Goal: Task Accomplishment & Management: Manage account settings

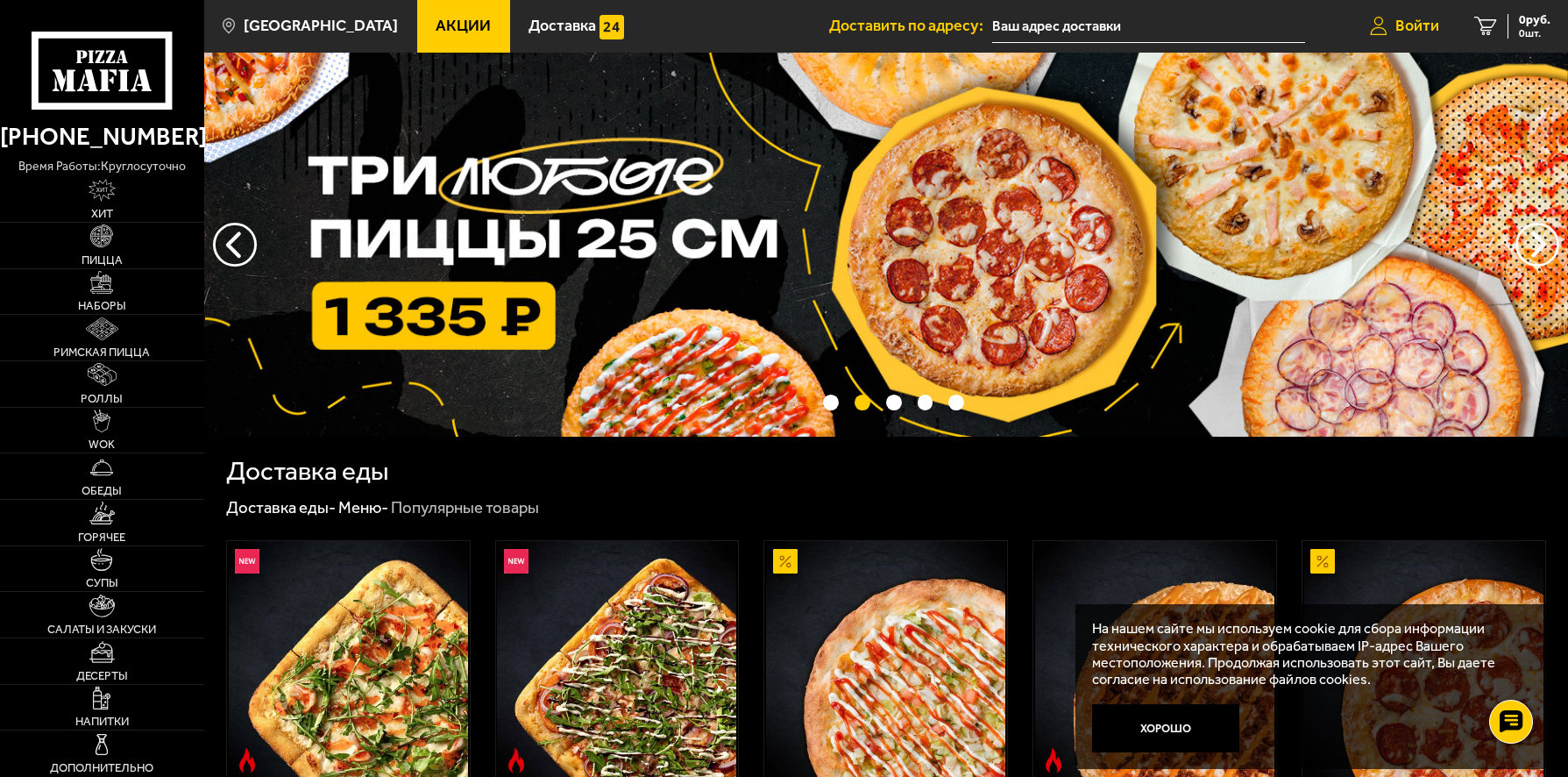
click at [1410, 27] on span "Войти" at bounding box center [1417, 26] width 43 height 16
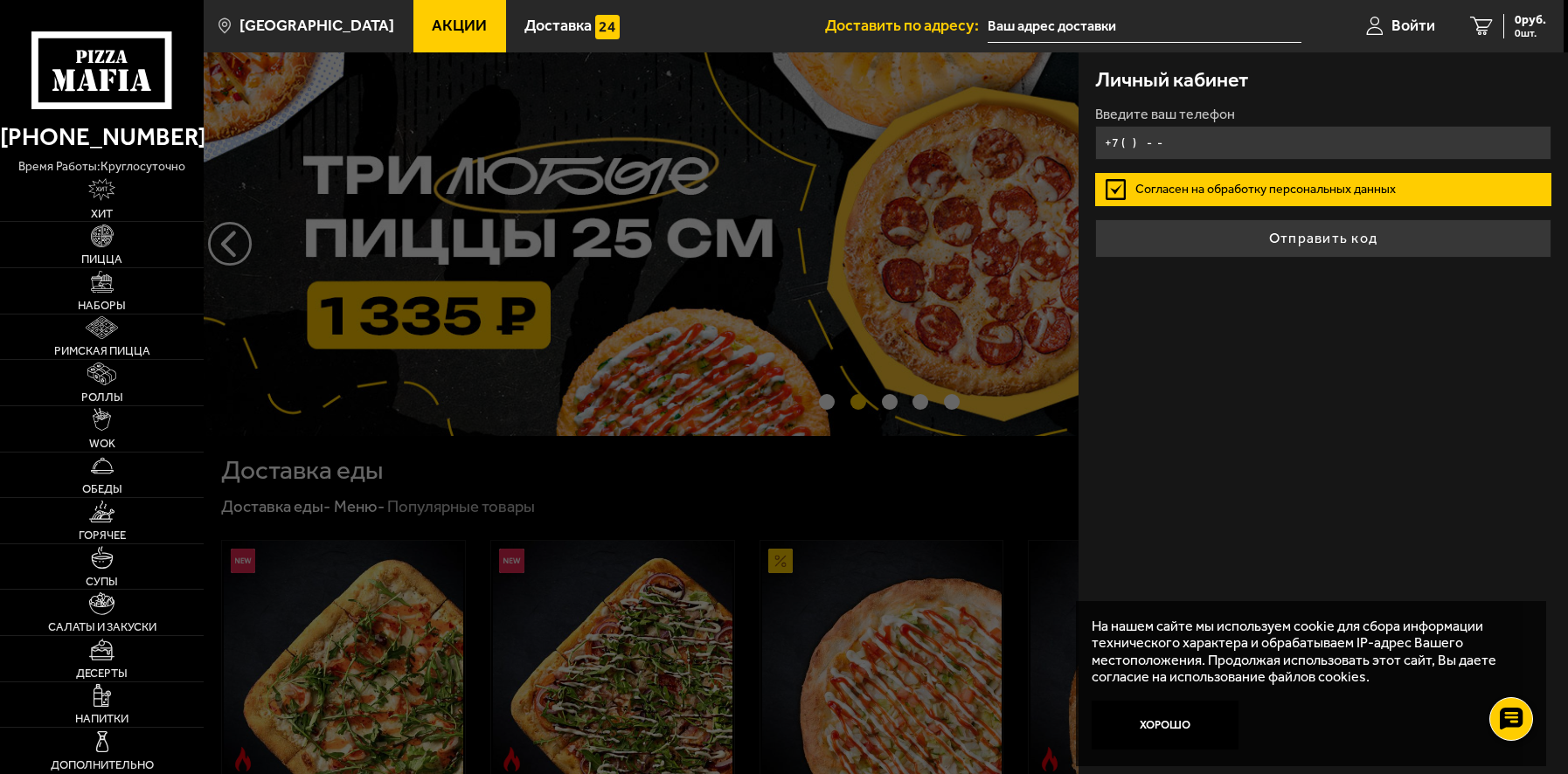
click at [1163, 160] on input "+7 ( ) - -" at bounding box center [1323, 143] width 457 height 34
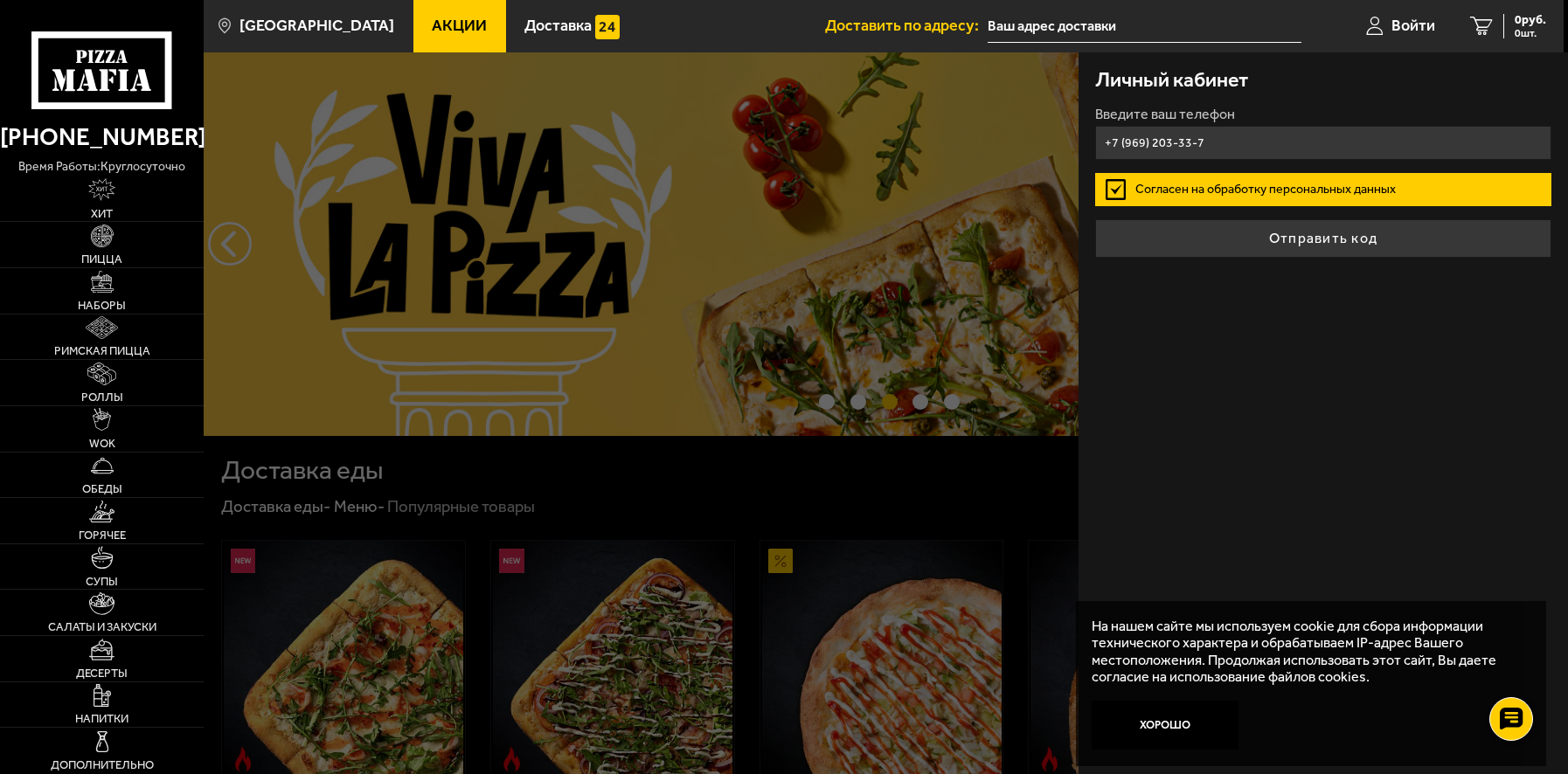
type input "[PHONE_NUMBER]"
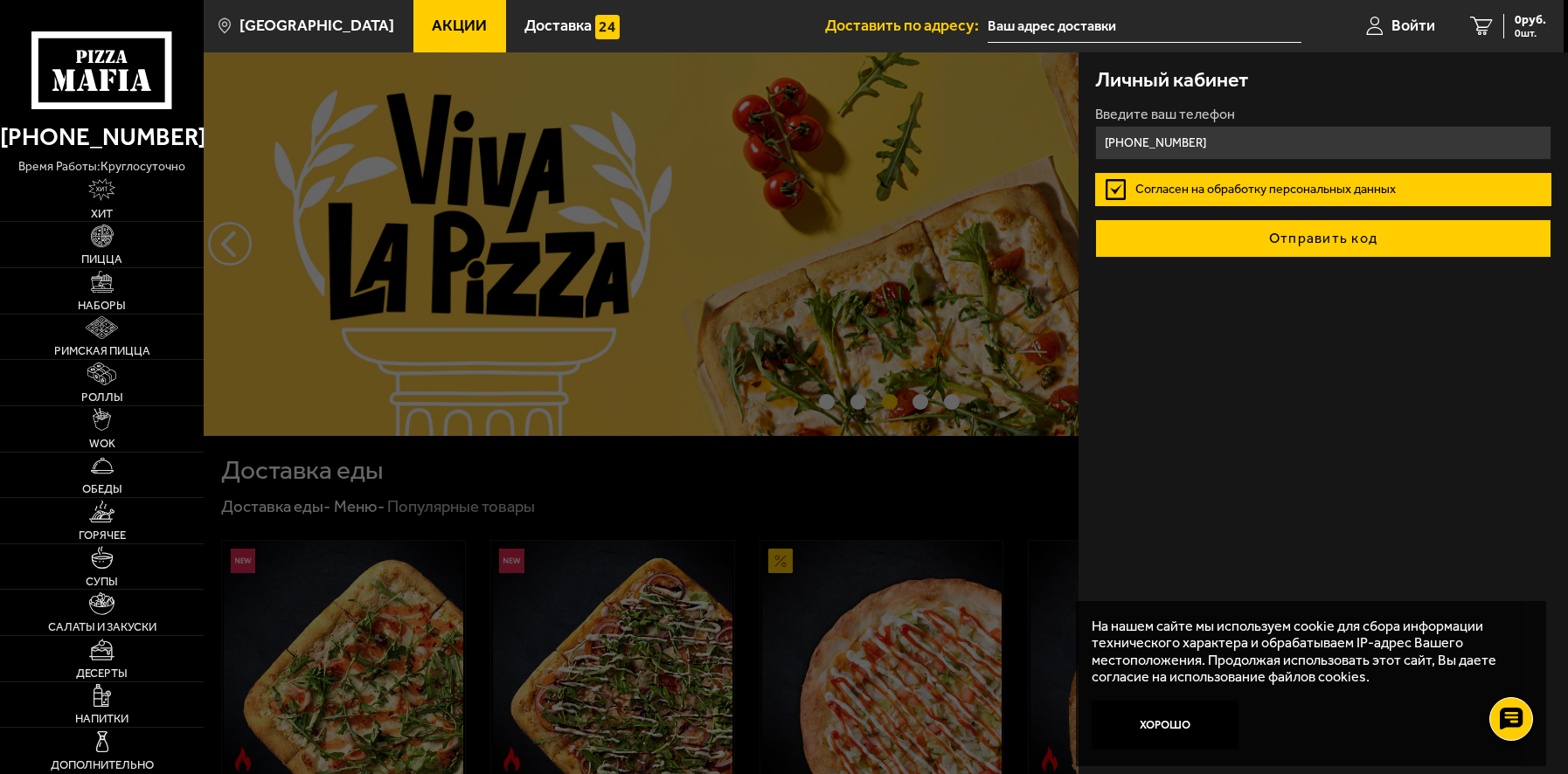
click at [1267, 258] on button "Отправить код" at bounding box center [1323, 238] width 457 height 39
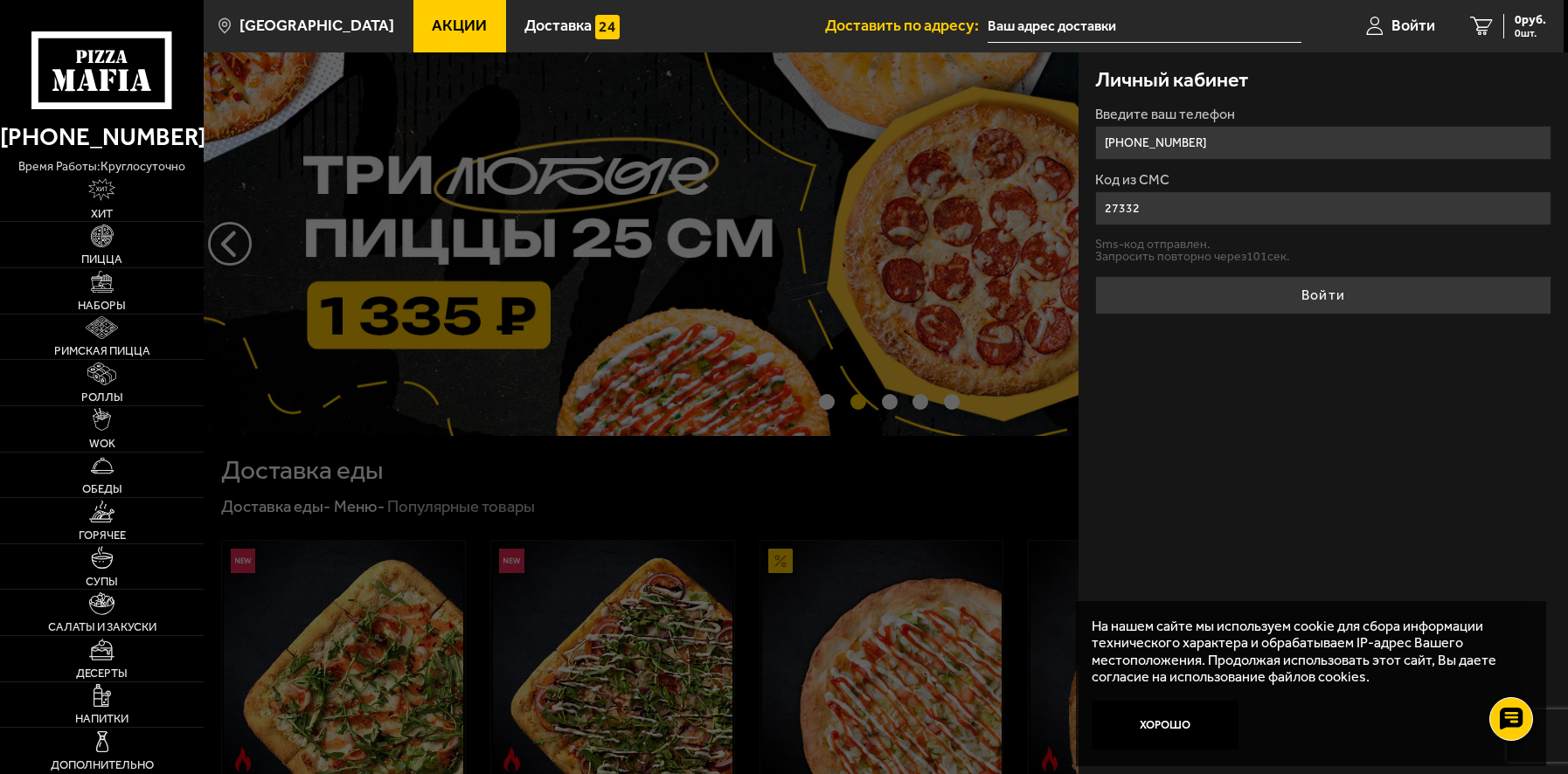
type input "273321"
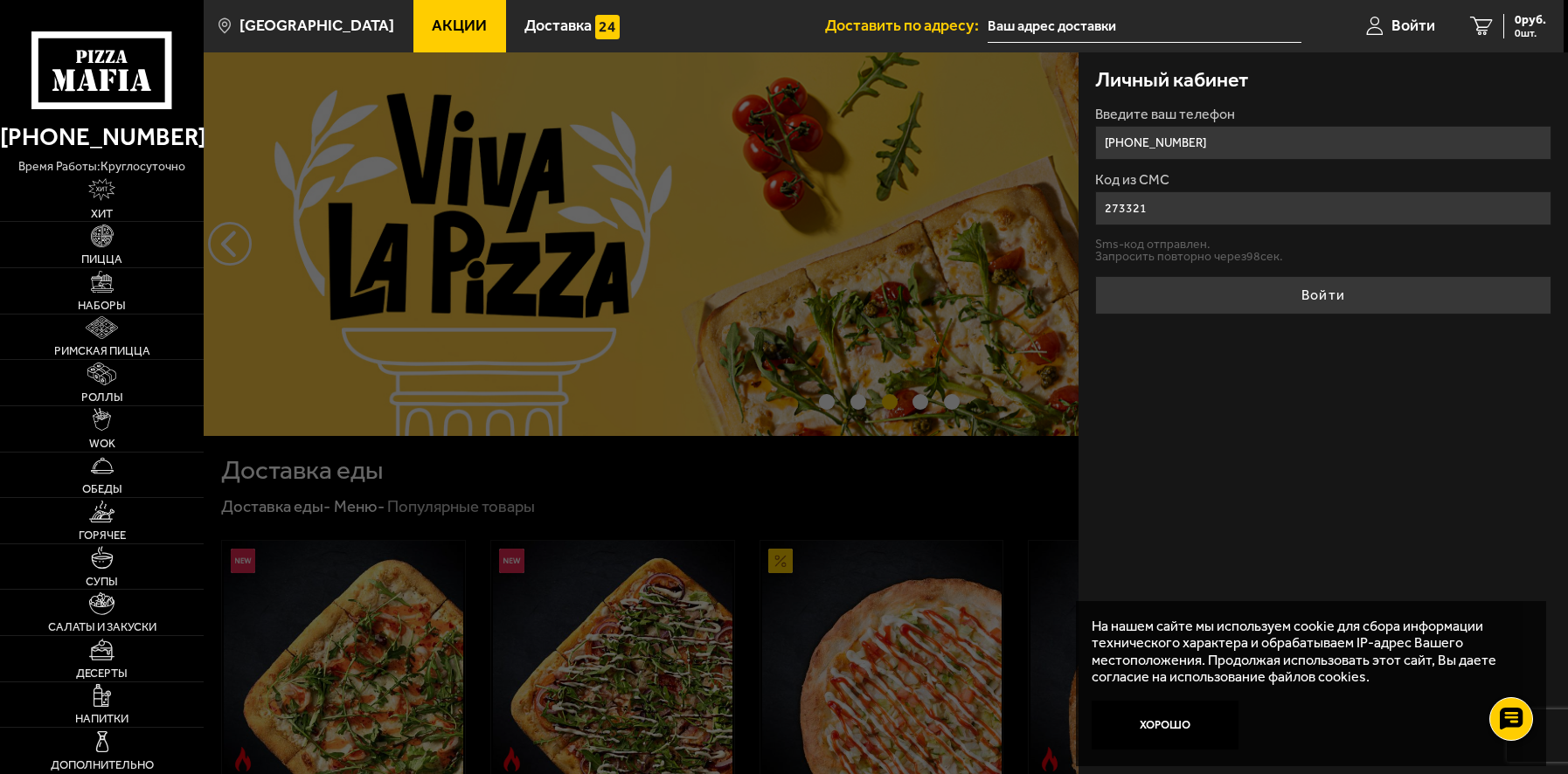
click at [1308, 315] on button "Войти" at bounding box center [1323, 295] width 457 height 39
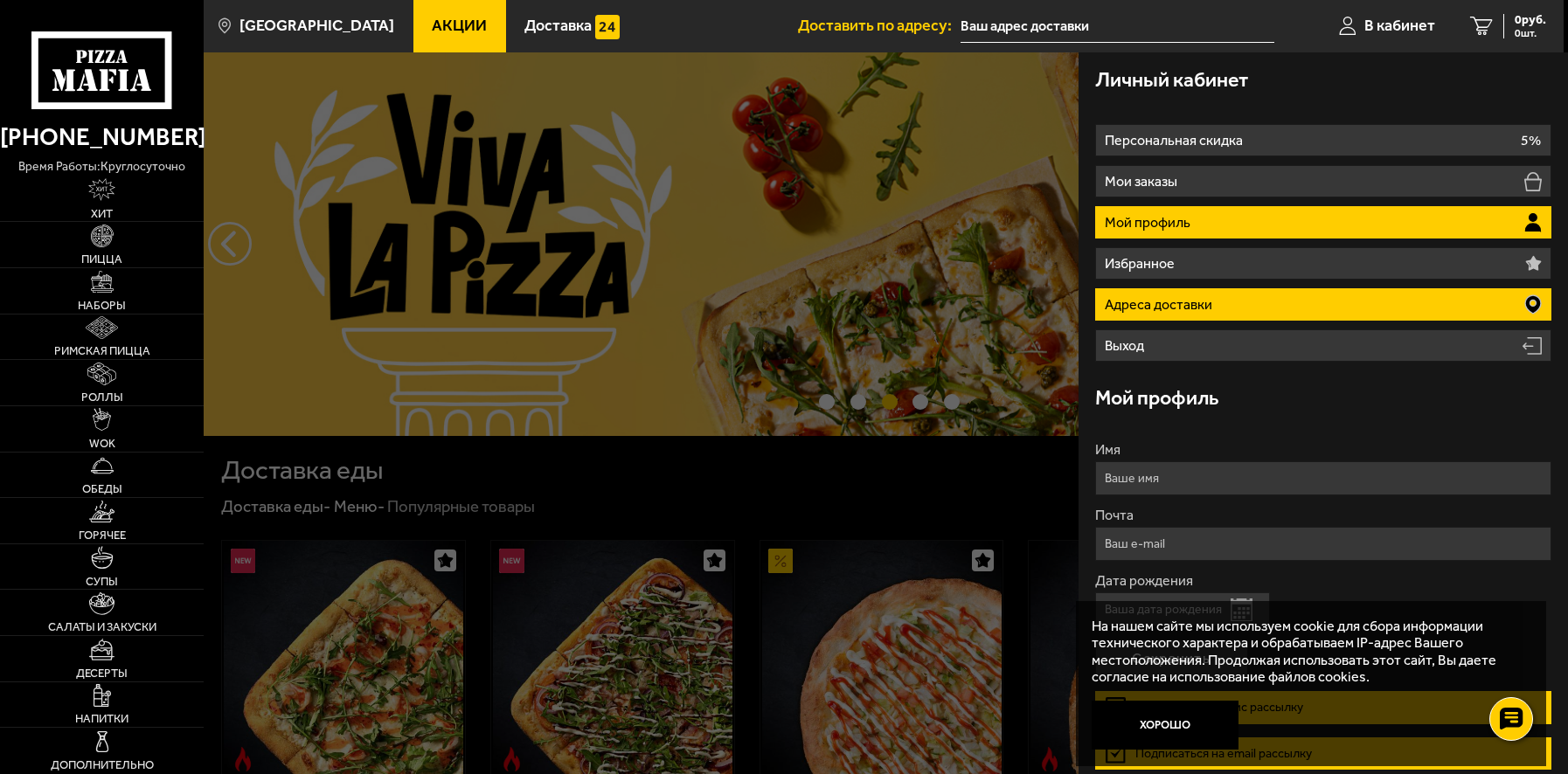
click at [1307, 320] on li "Адреса доставки" at bounding box center [1323, 304] width 457 height 32
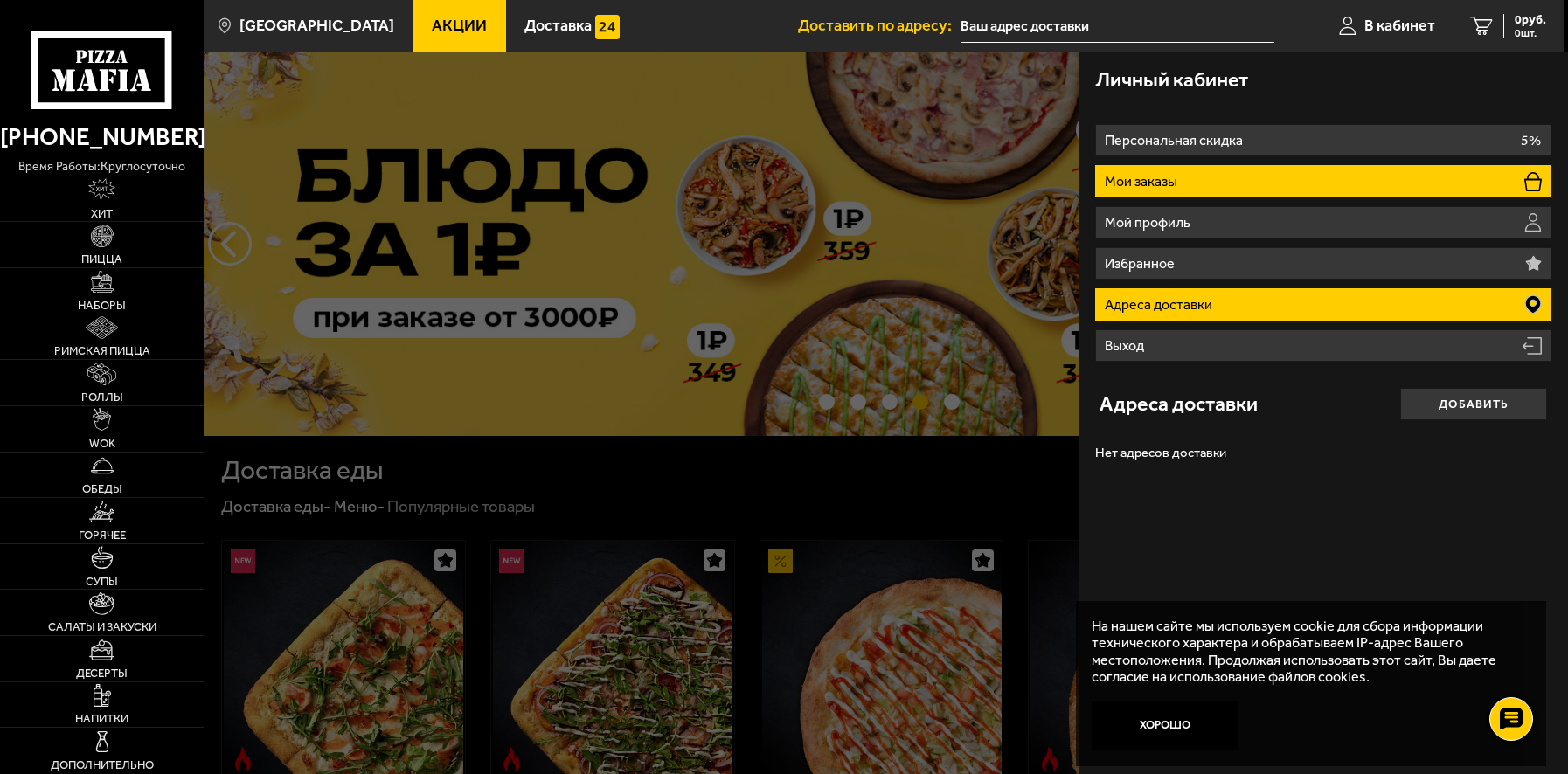
click at [1162, 189] on p "Мои заказы" at bounding box center [1144, 181] width 77 height 14
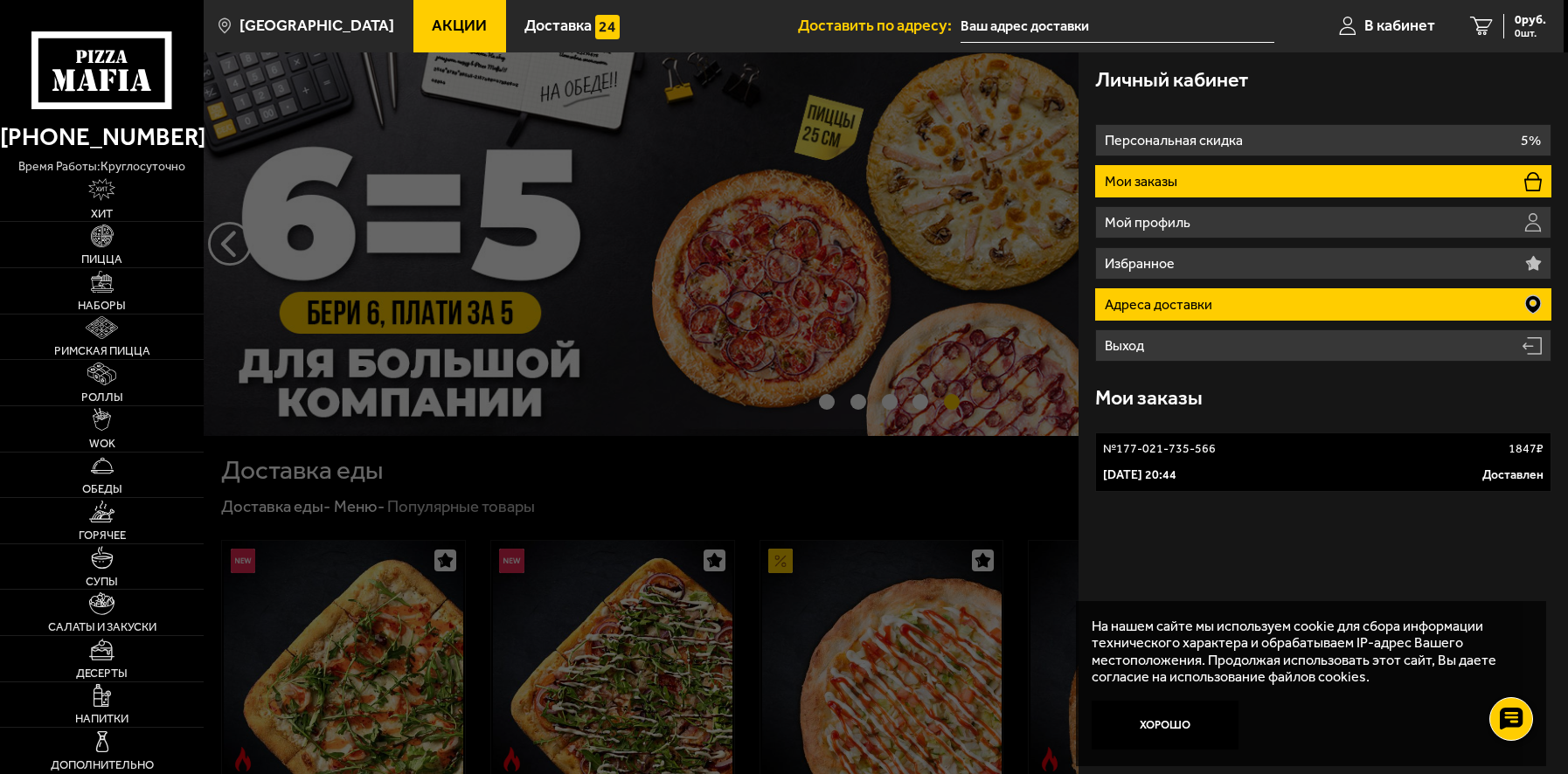
click at [1174, 312] on p "Адреса доставки" at bounding box center [1160, 305] width 111 height 14
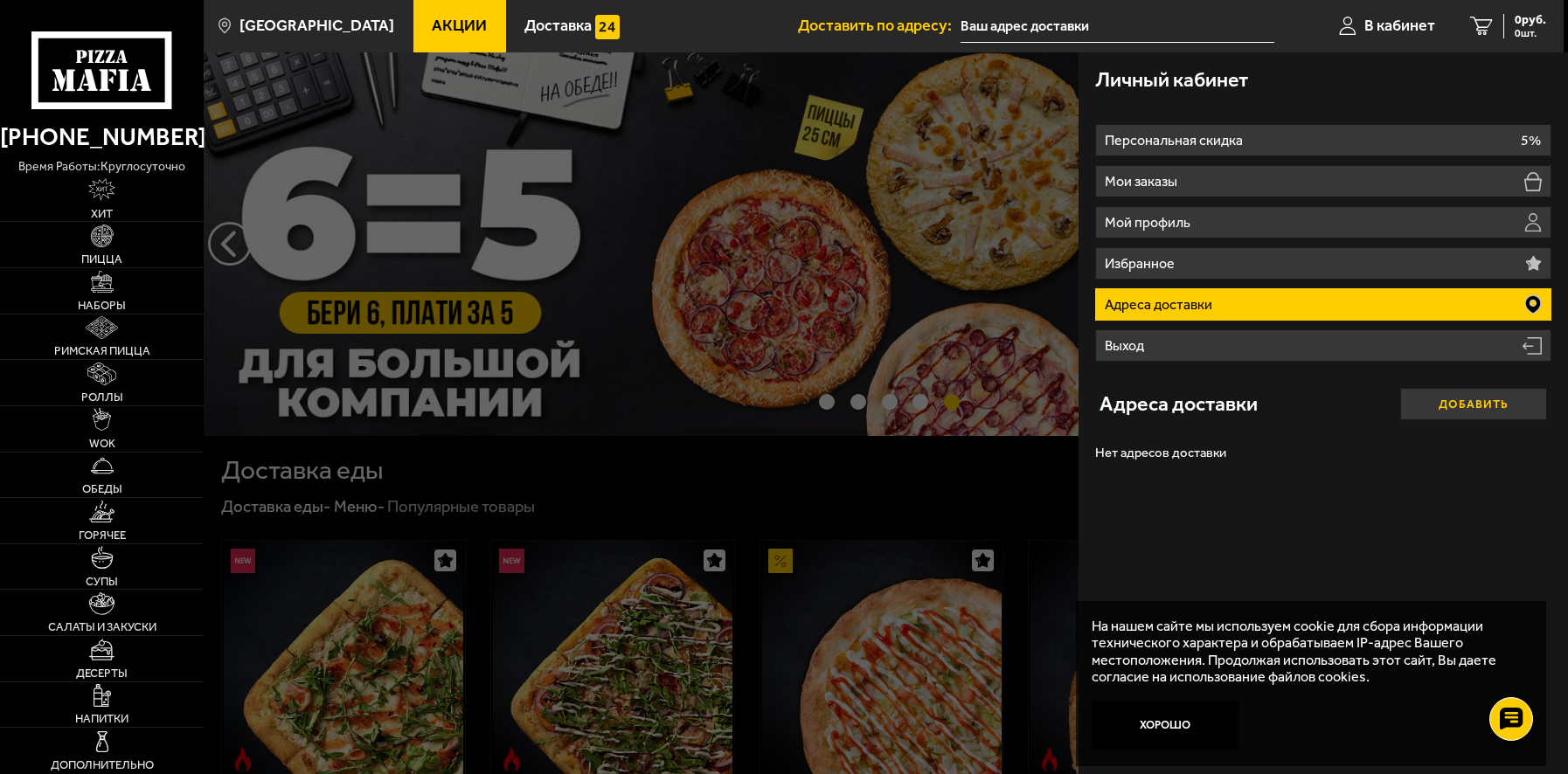
click at [1454, 421] on button "Добавить" at bounding box center [1473, 403] width 146 height 32
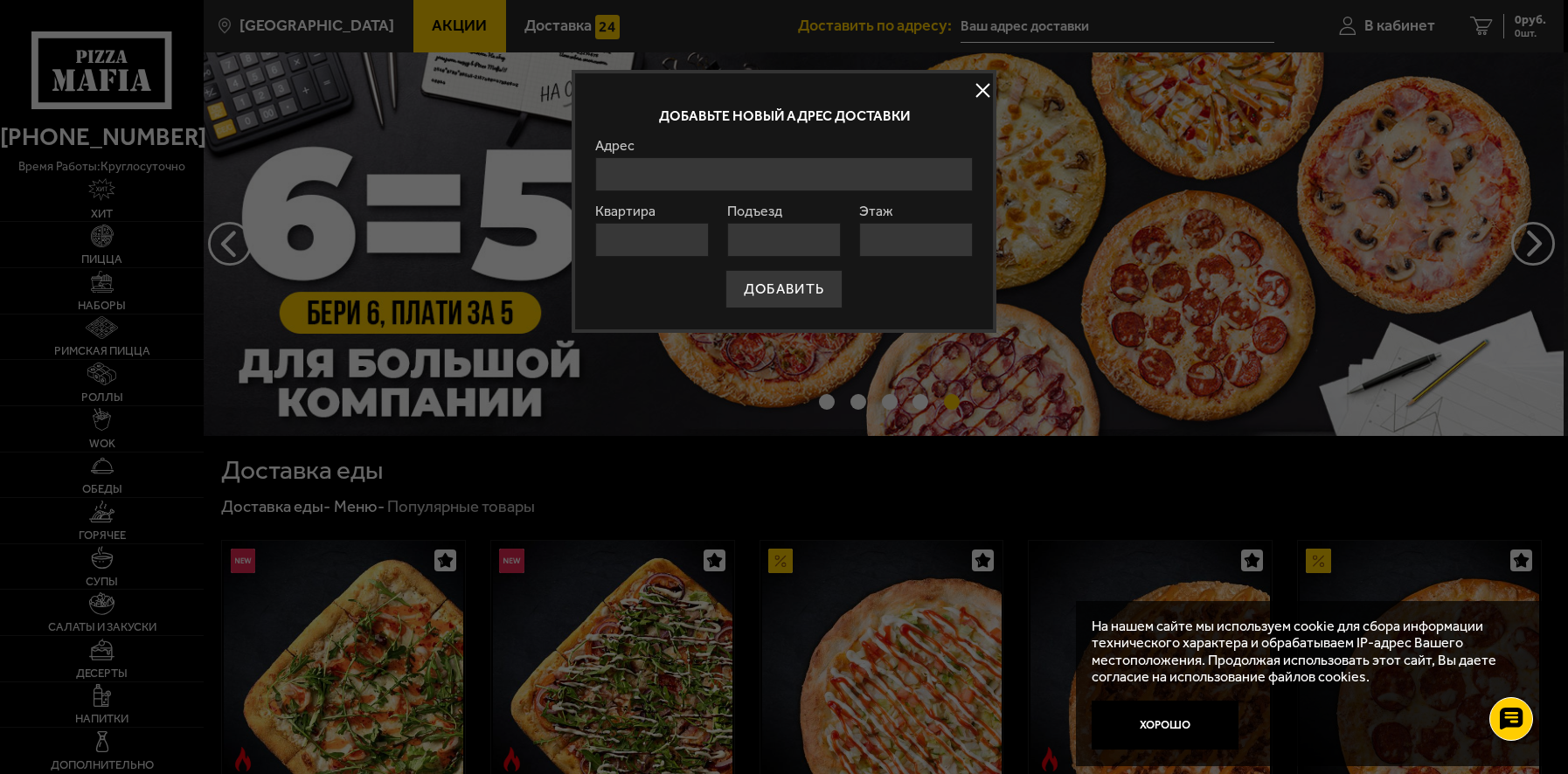
click at [620, 191] on input "Адрес" at bounding box center [783, 174] width 377 height 34
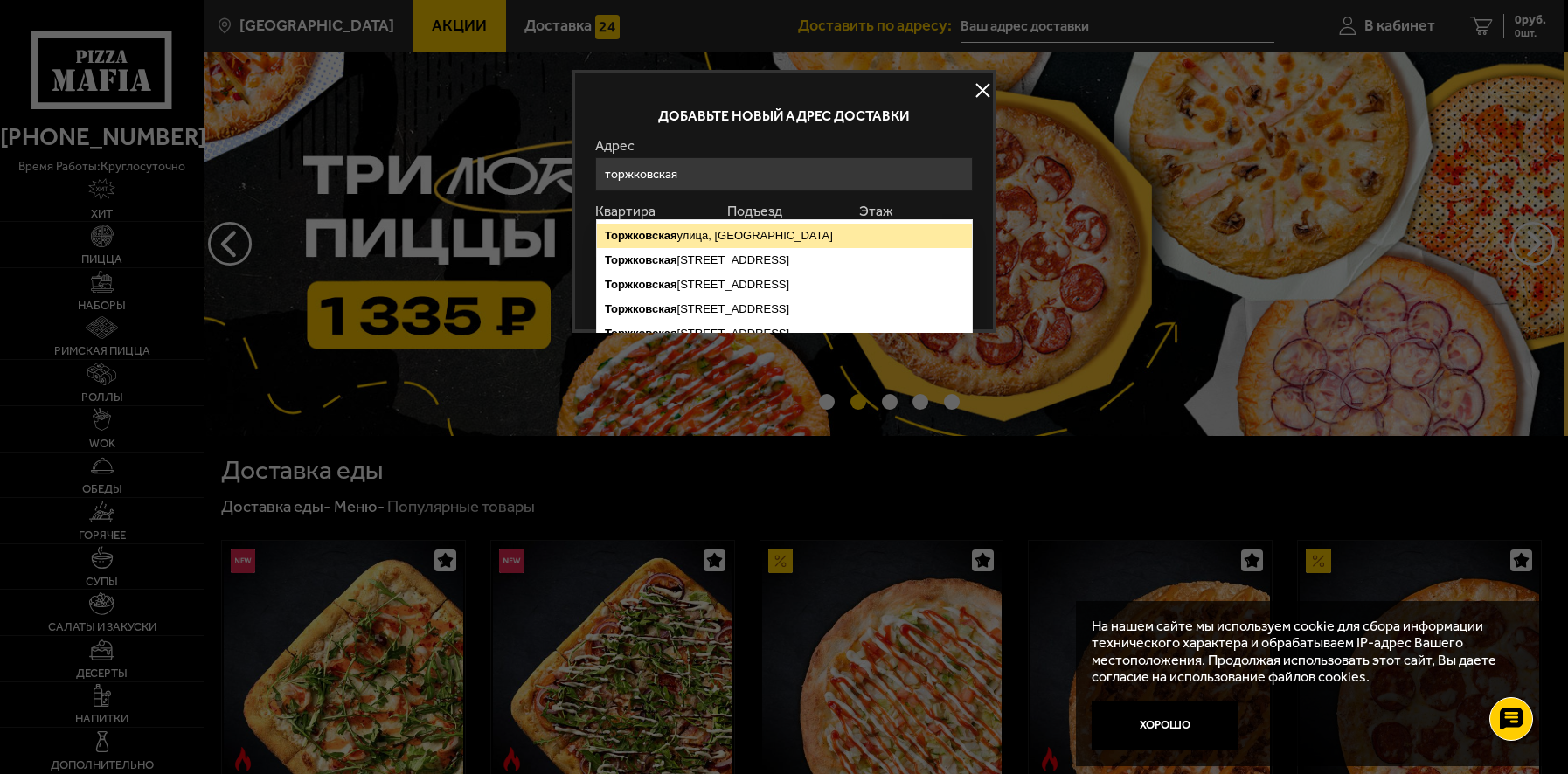
click at [638, 237] on ymaps "Торжковская" at bounding box center [641, 236] width 73 height 13
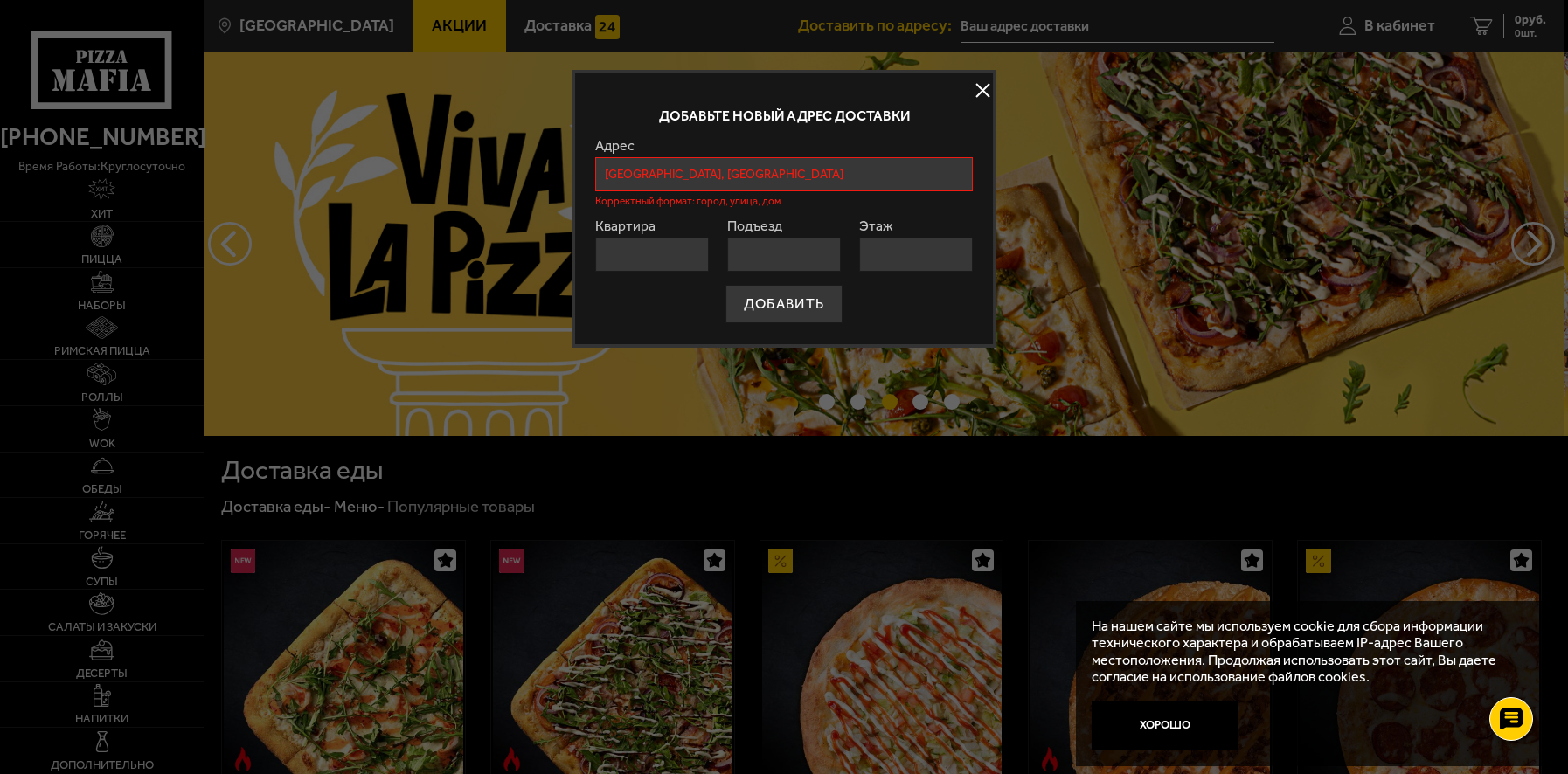
click at [691, 191] on input "[GEOGRAPHIC_DATA], [GEOGRAPHIC_DATA]" at bounding box center [783, 174] width 377 height 34
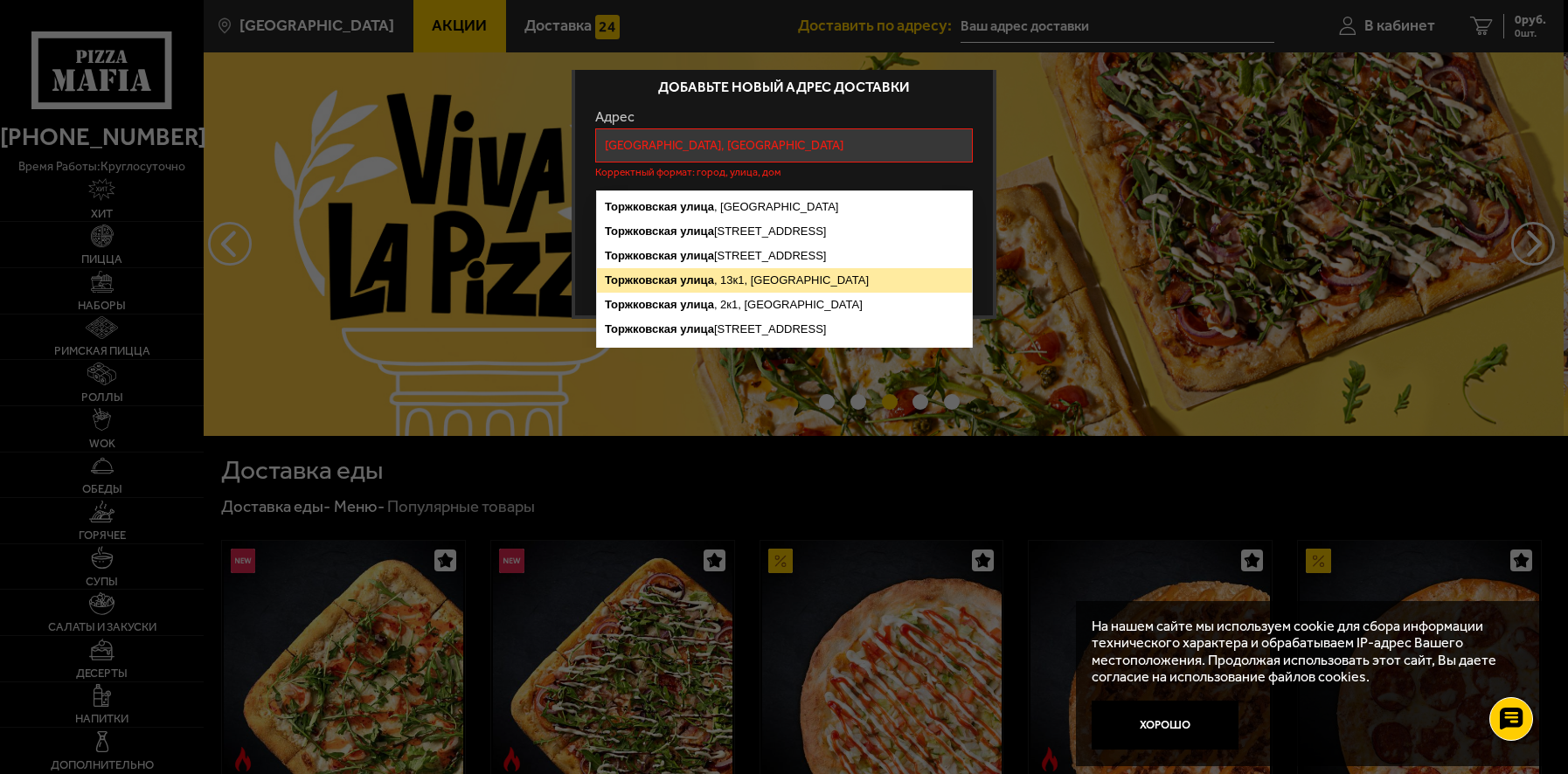
scroll to position [27, 0]
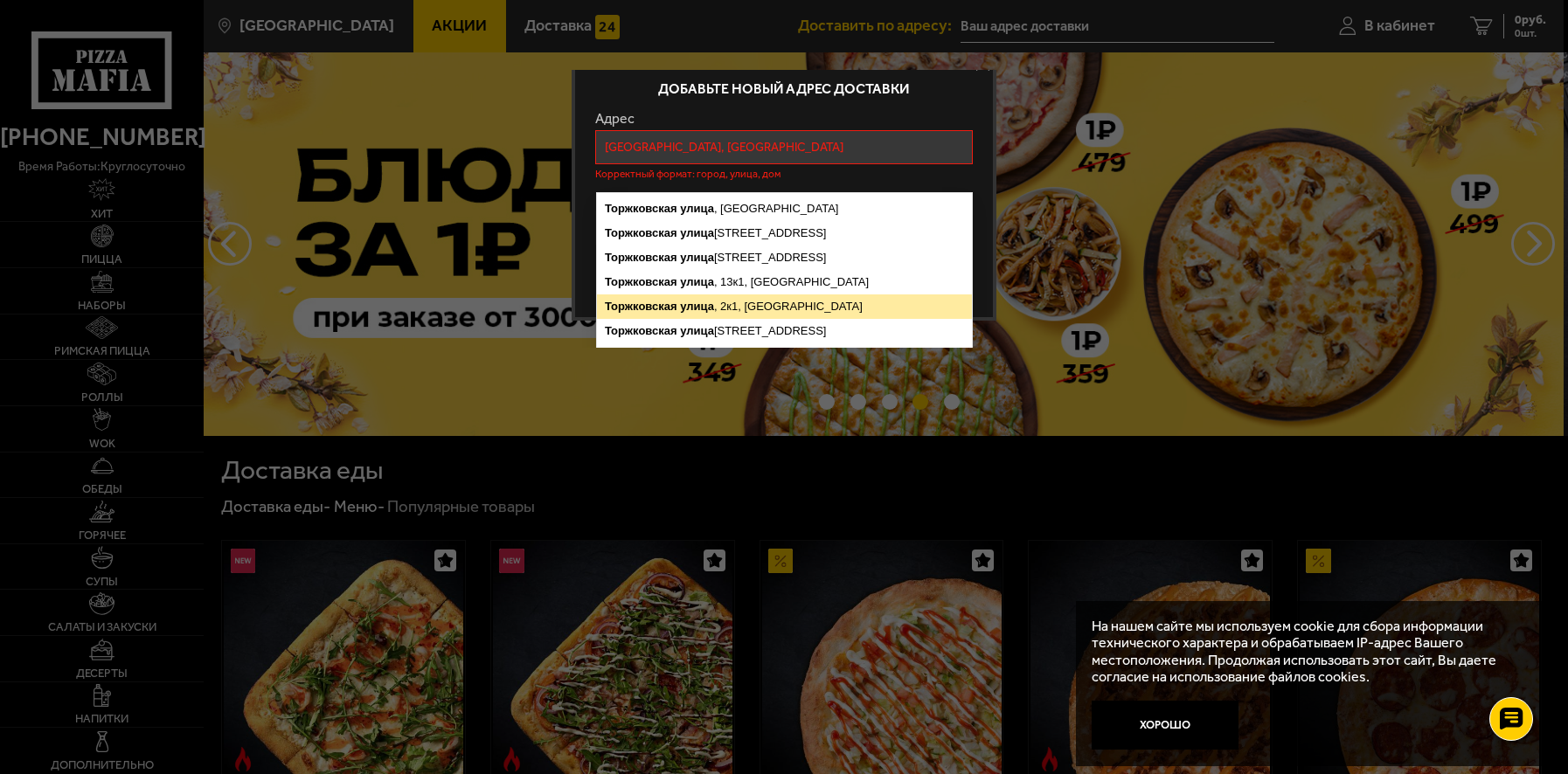
click at [687, 310] on ymaps "улица" at bounding box center [696, 306] width 34 height 13
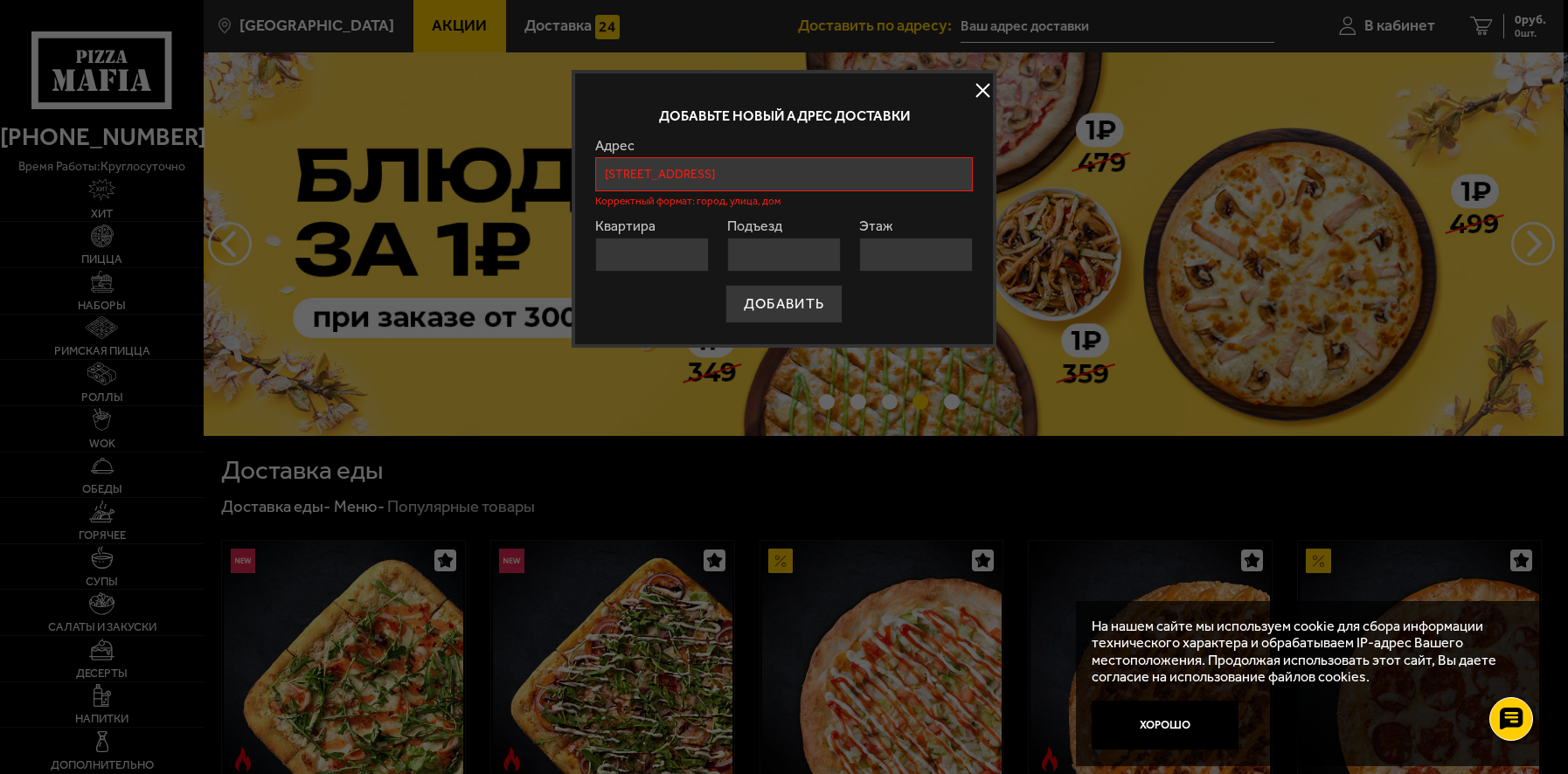
click at [839, 191] on input "[STREET_ADDRESS]" at bounding box center [783, 174] width 377 height 34
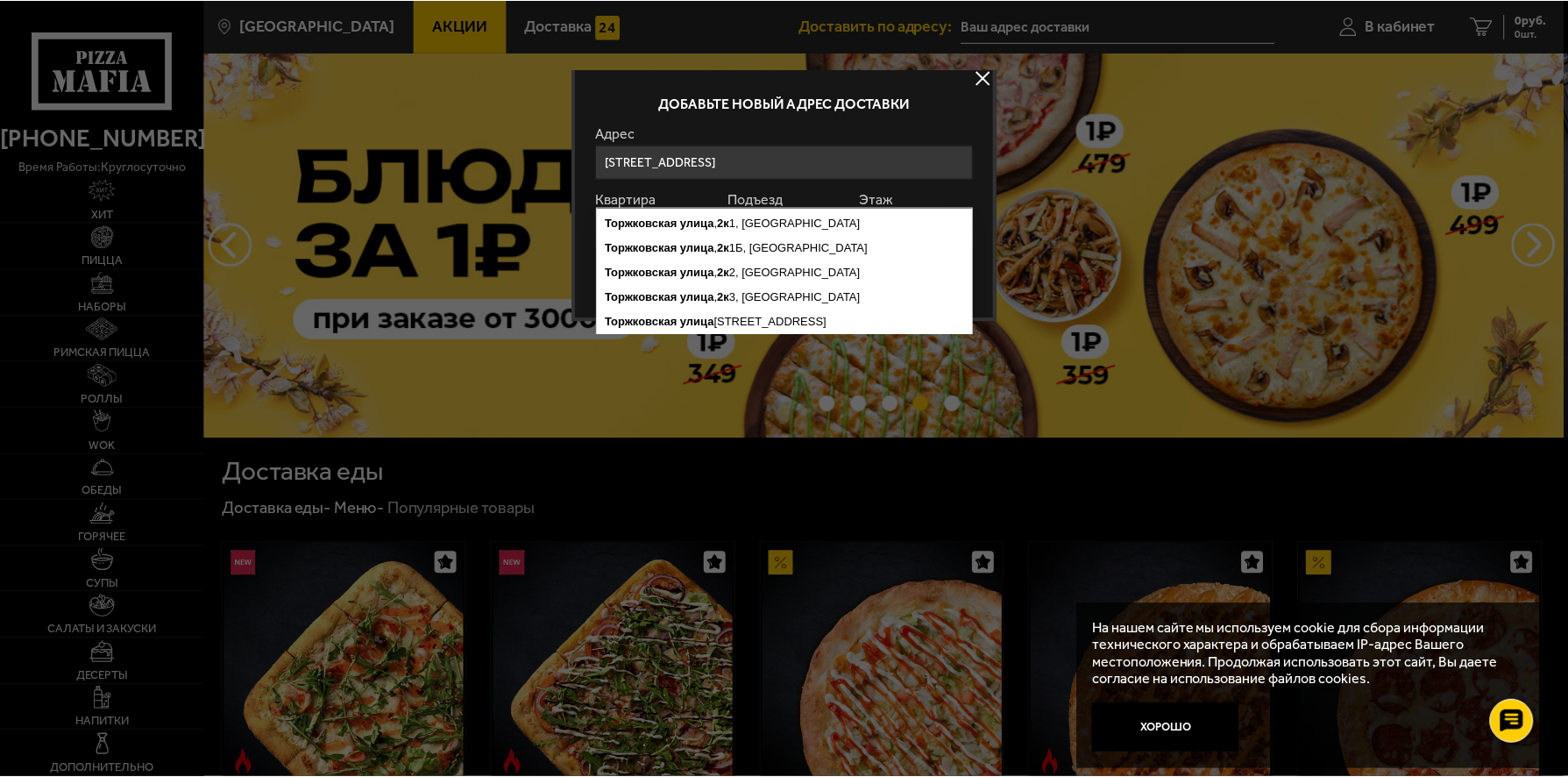
scroll to position [0, 0]
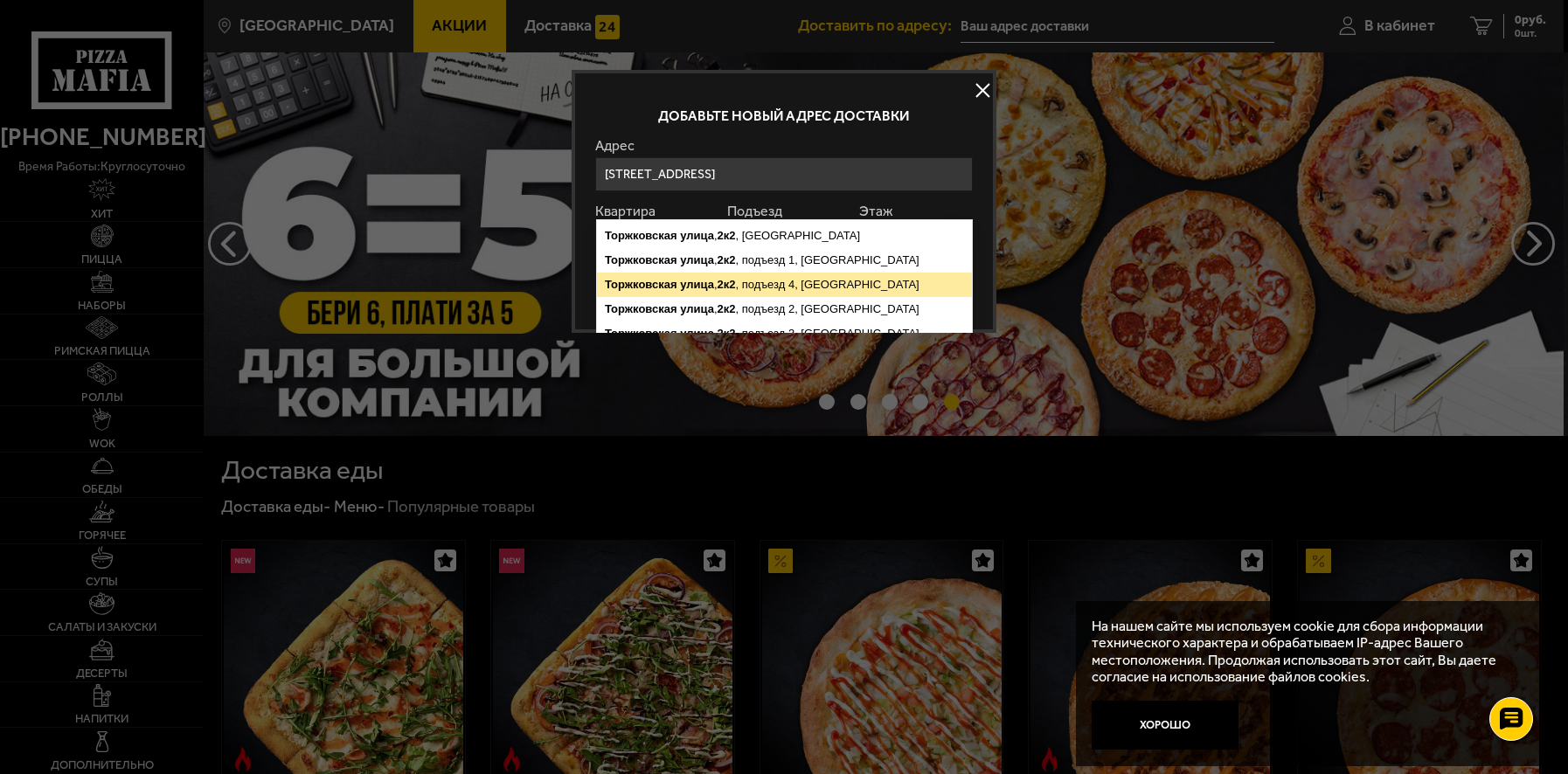
click at [718, 285] on ymaps "[STREET_ADDRESS]" at bounding box center [784, 284] width 375 height 25
type input "[STREET_ADDRESS]"
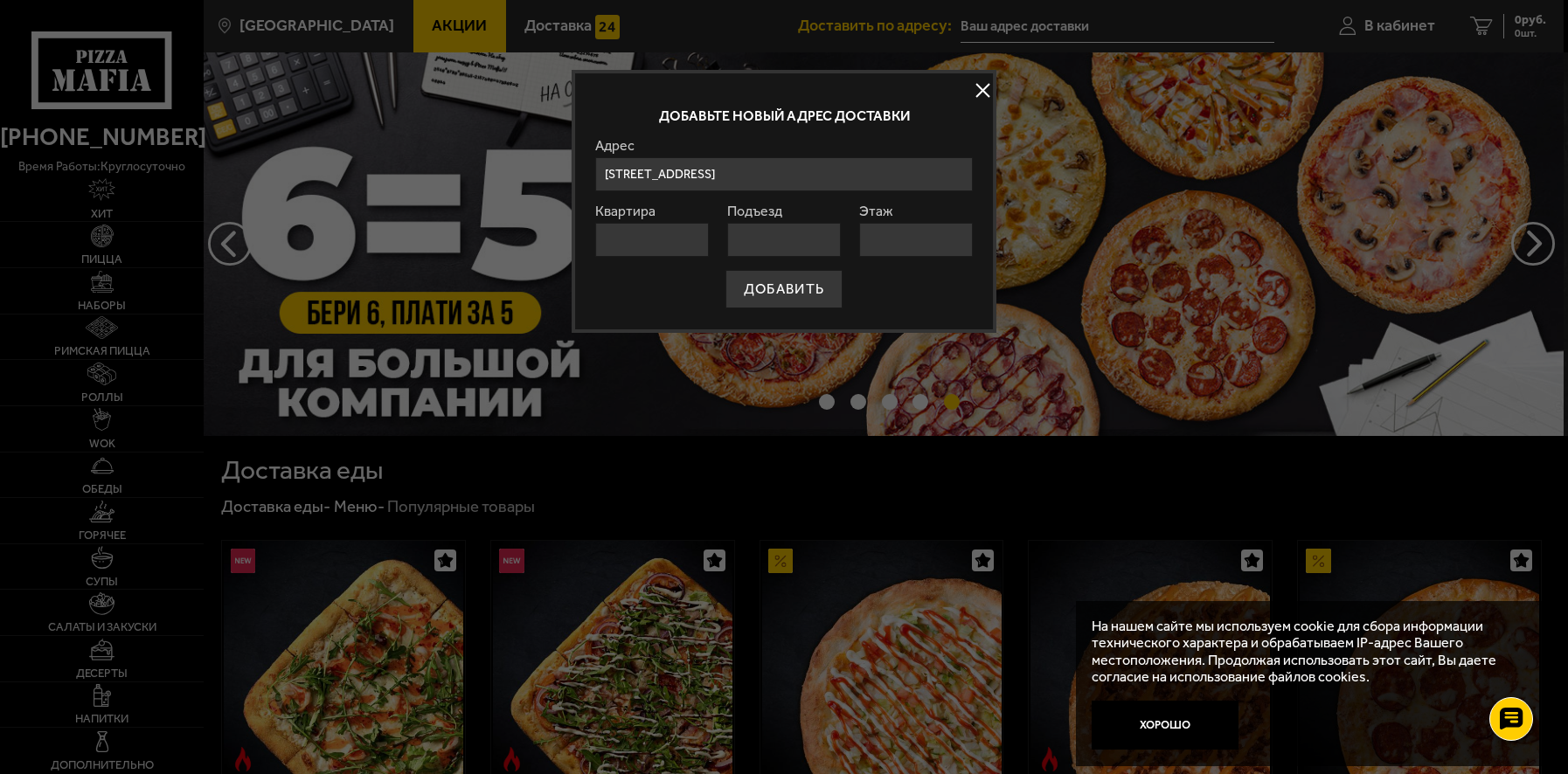
click at [645, 257] on input "Квартира" at bounding box center [651, 239] width 112 height 34
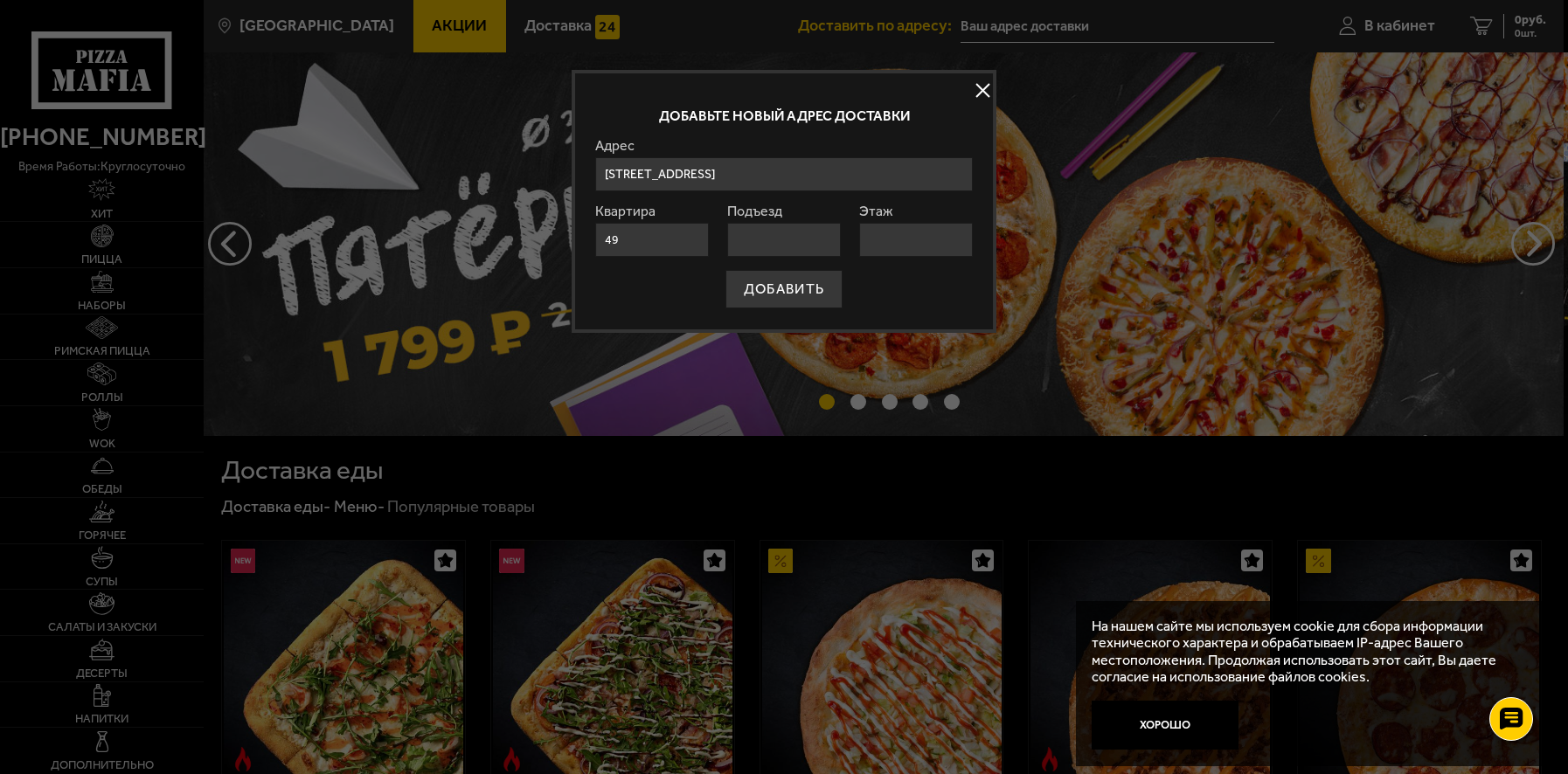
type input "49"
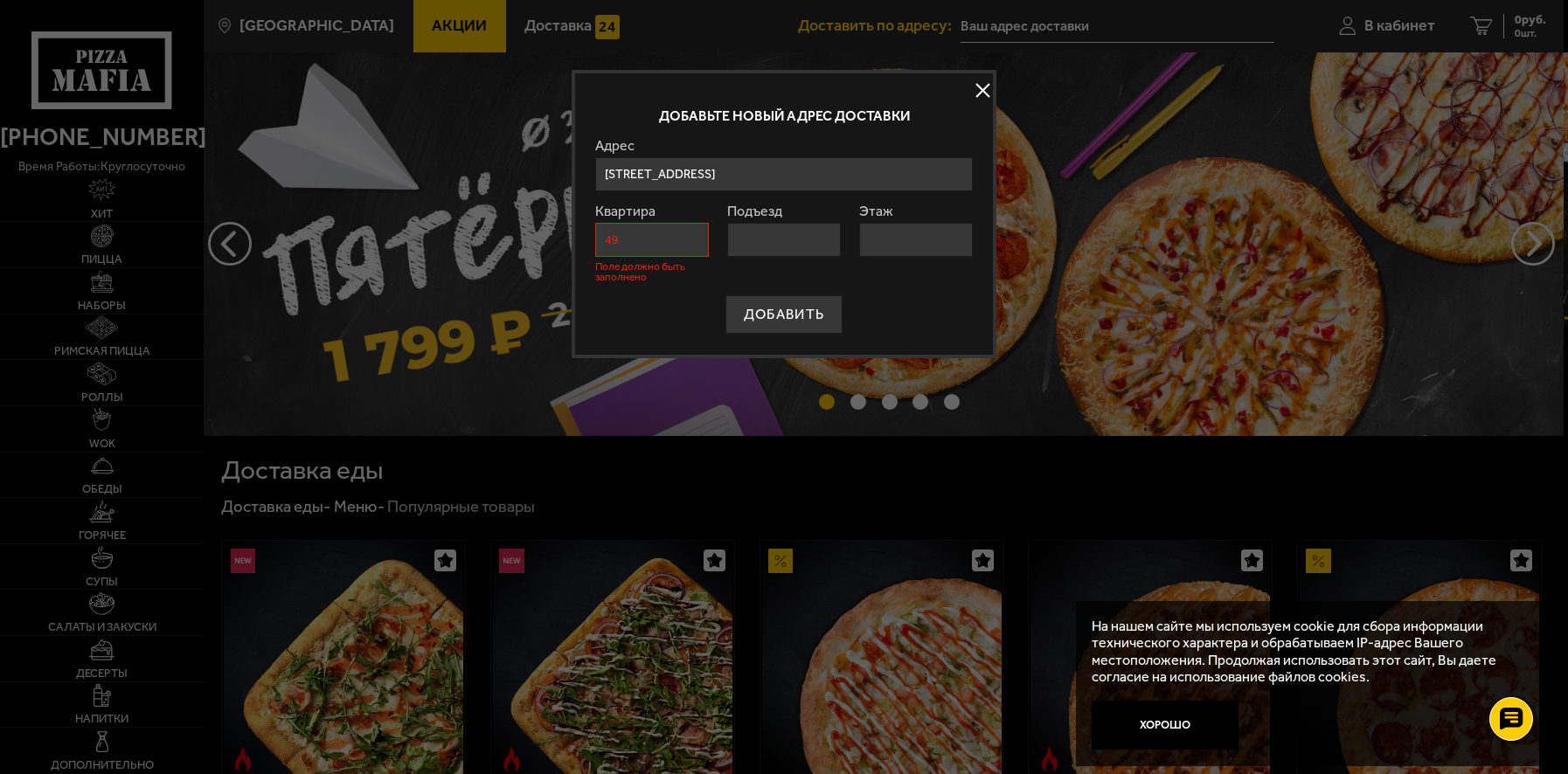
click at [761, 257] on input "Подъезд" at bounding box center [784, 239] width 112 height 34
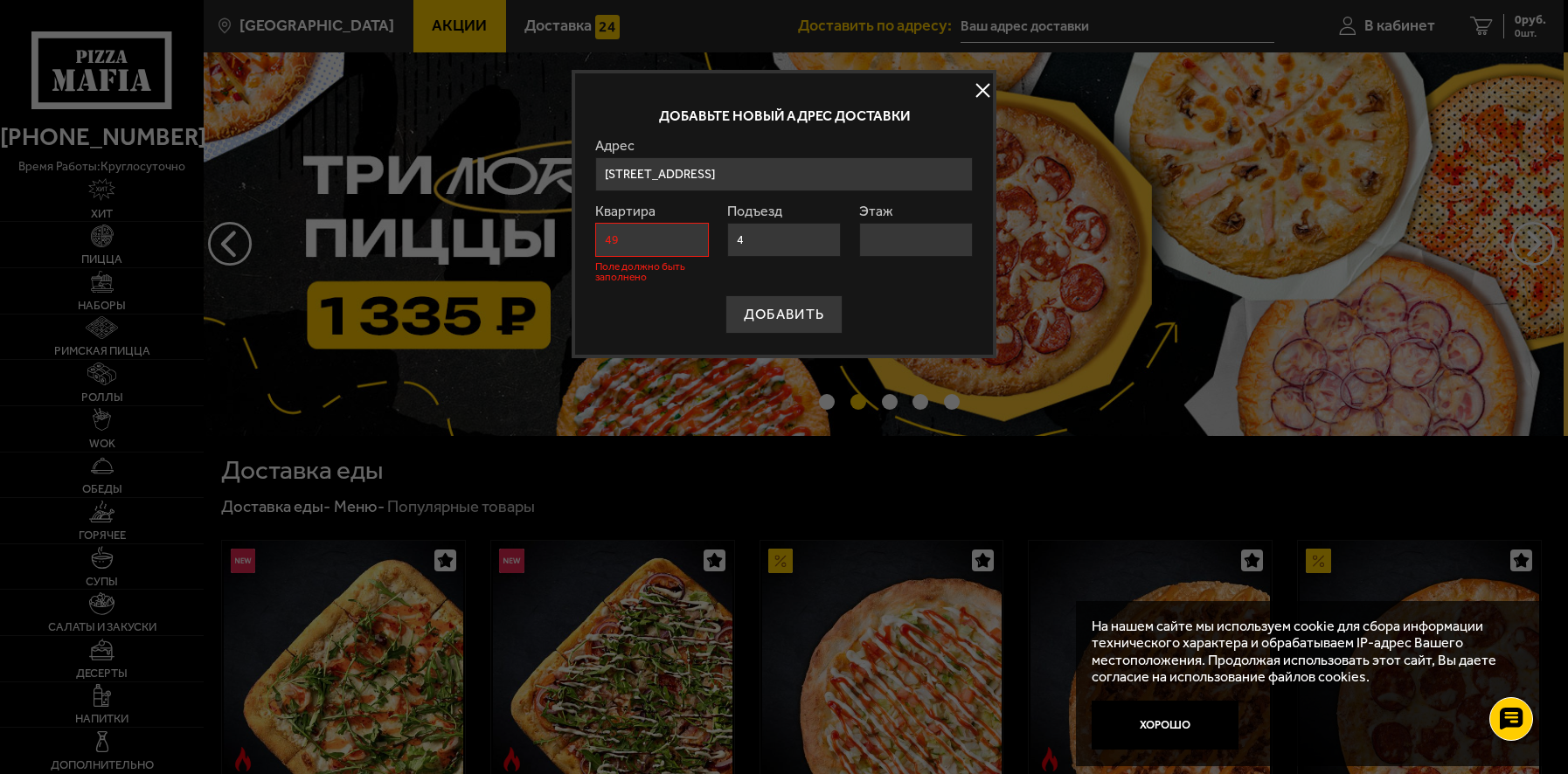
type input "4"
click at [886, 257] on input "Этаж" at bounding box center [915, 239] width 112 height 34
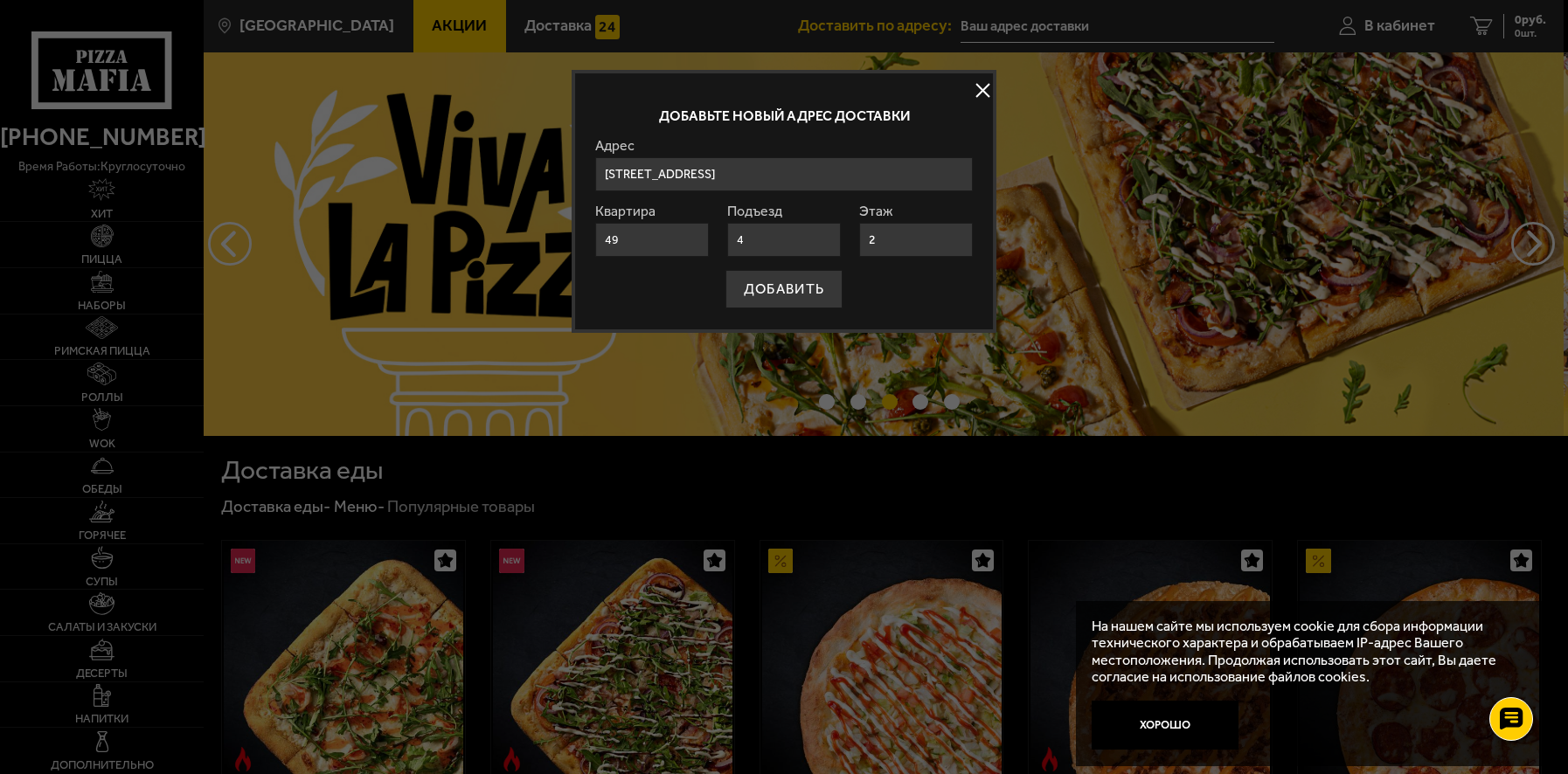
type input "2"
click at [907, 191] on input "[STREET_ADDRESS]" at bounding box center [783, 174] width 377 height 34
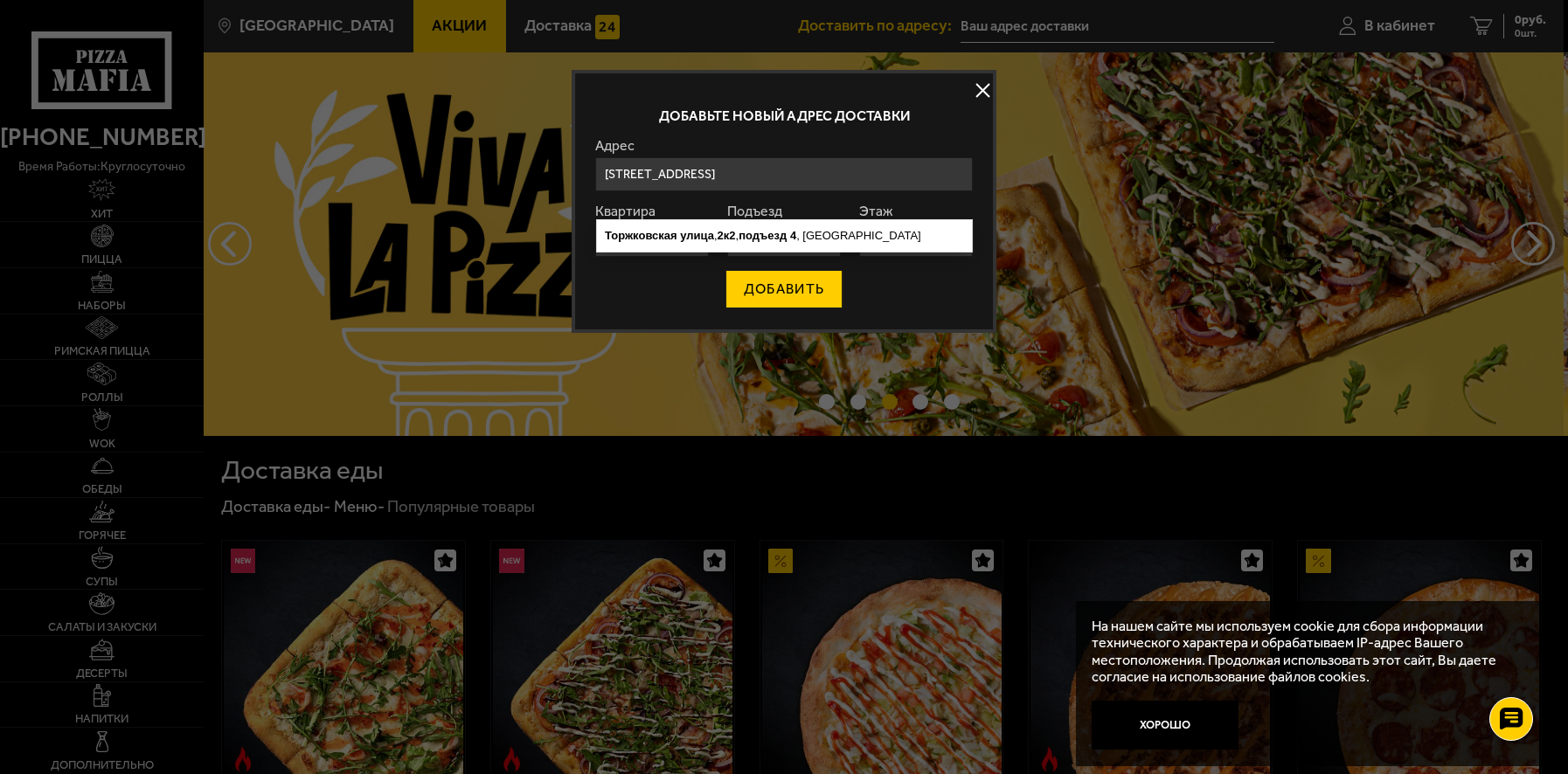
click at [799, 308] on button "ДОБАВИТЬ" at bounding box center [784, 289] width 117 height 39
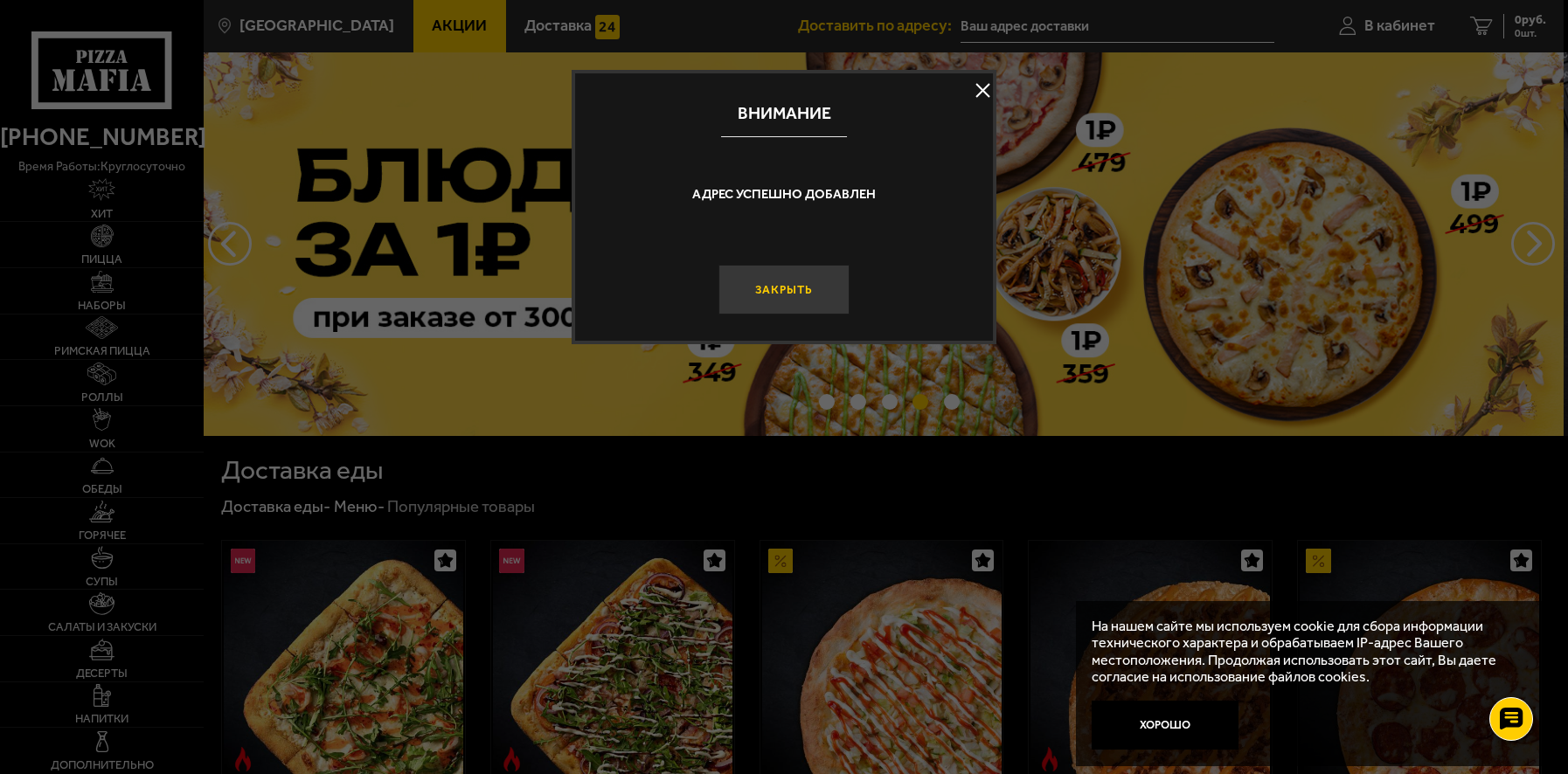
click at [791, 314] on button "Закрыть" at bounding box center [784, 289] width 131 height 49
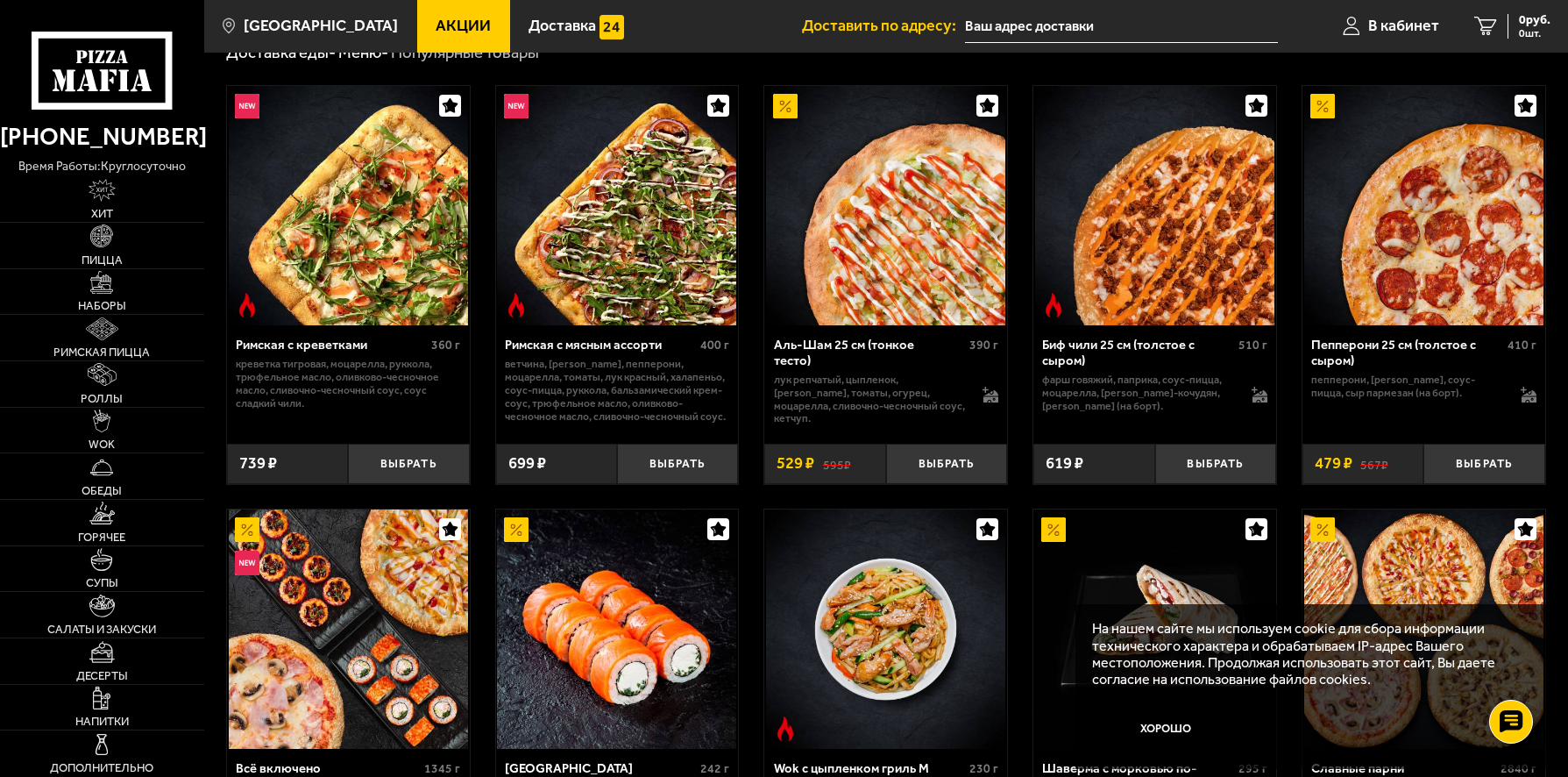
scroll to position [461, 0]
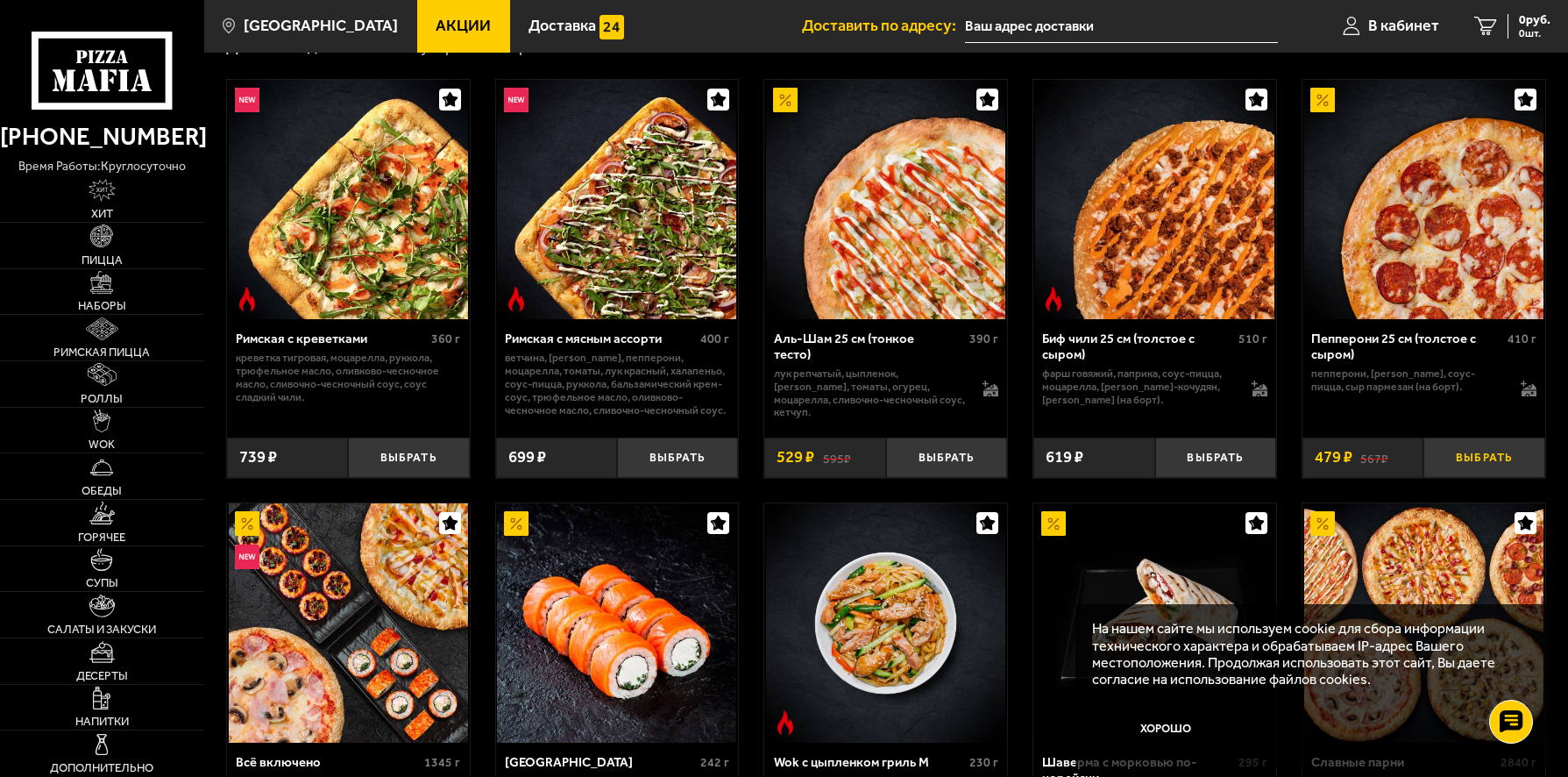
click at [1469, 478] on button "Выбрать" at bounding box center [1483, 458] width 121 height 41
click at [1183, 478] on button "Выбрать" at bounding box center [1215, 458] width 121 height 41
click at [674, 478] on button "Выбрать" at bounding box center [677, 458] width 121 height 41
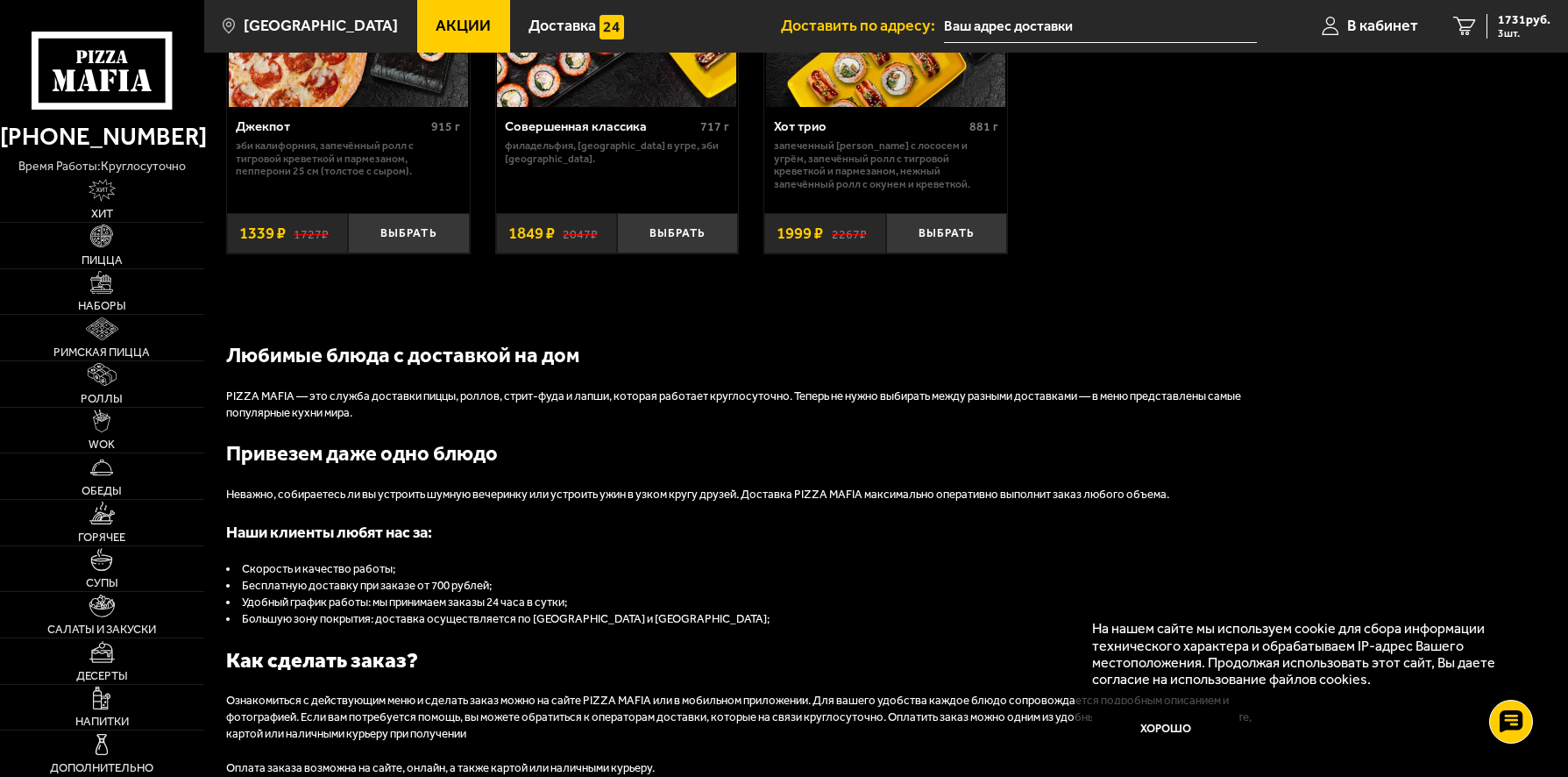
scroll to position [1537, 0]
